Goal: Register for event/course

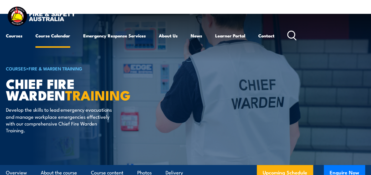
click at [53, 38] on link "Course Calendar" at bounding box center [52, 36] width 35 height 14
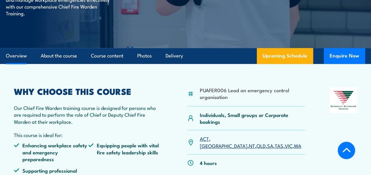
scroll to position [118, 0]
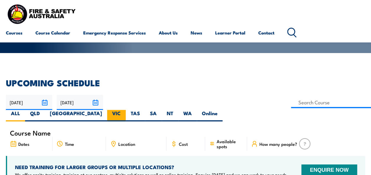
click at [126, 110] on label "VIC" at bounding box center [116, 116] width 19 height 12
click at [125, 110] on input "VIC" at bounding box center [123, 112] width 4 height 4
radio input "true"
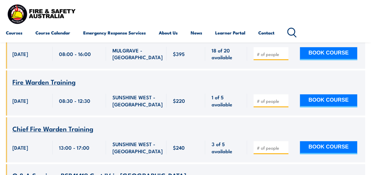
scroll to position [1289, 0]
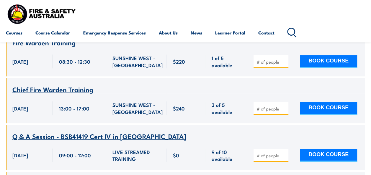
click at [261, 112] on input "number" at bounding box center [272, 109] width 30 height 6
click at [284, 112] on span at bounding box center [271, 108] width 31 height 7
type input "1"
click at [284, 112] on input "1" at bounding box center [272, 109] width 30 height 6
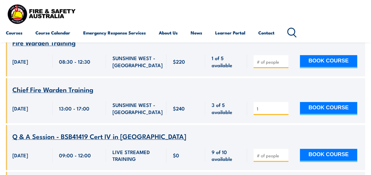
click at [284, 112] on input "1" at bounding box center [272, 109] width 30 height 6
click at [283, 112] on input "1" at bounding box center [272, 109] width 30 height 6
click at [269, 112] on input "1" at bounding box center [272, 109] width 30 height 6
type input "3"
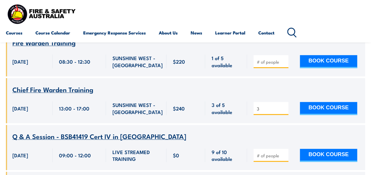
click at [35, 94] on span "Chief Fire Warden Training" at bounding box center [52, 89] width 81 height 10
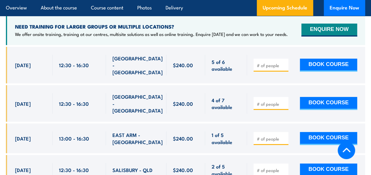
scroll to position [1112, 0]
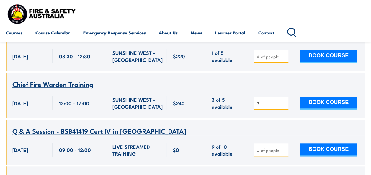
scroll to position [1299, 0]
